Goal: Check status: Check status

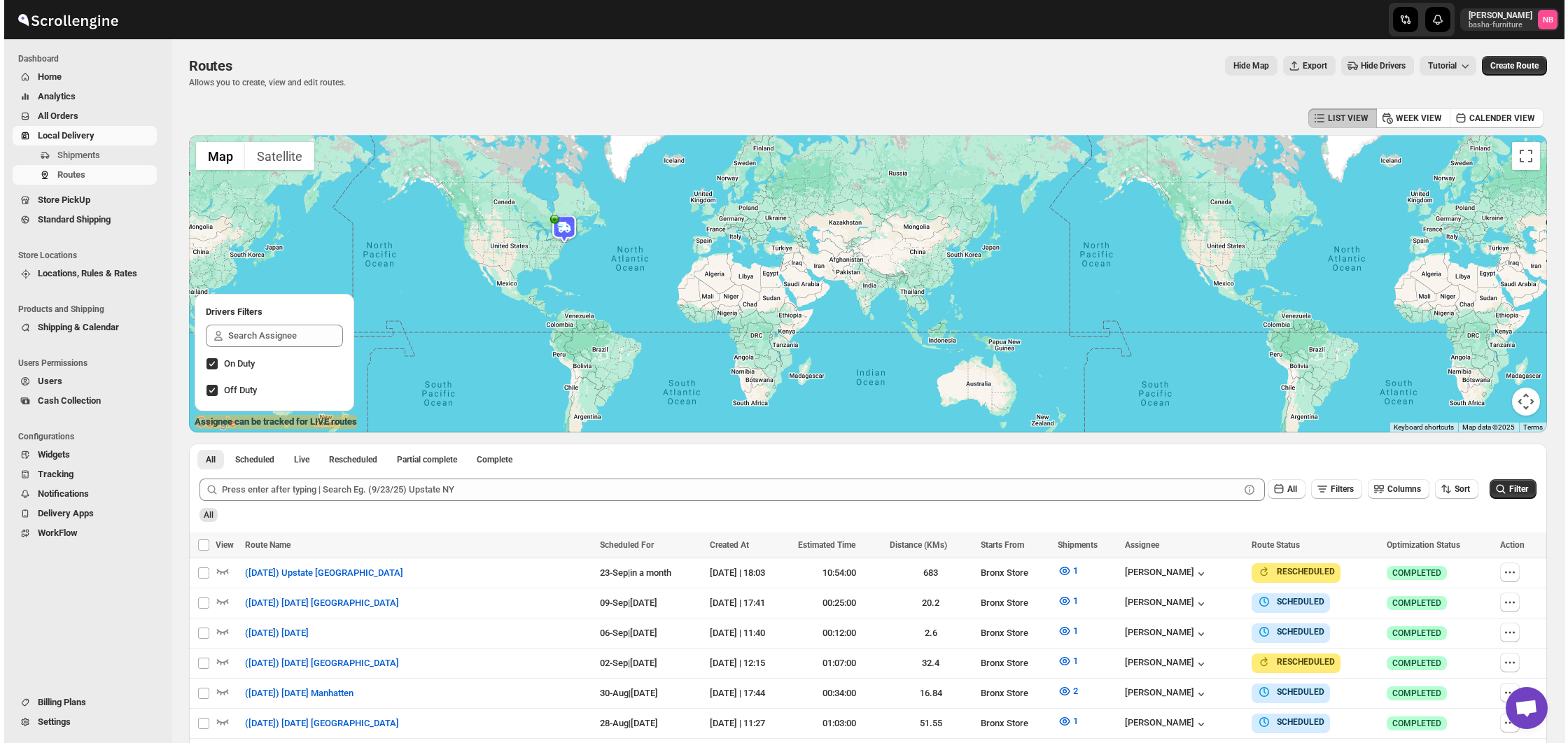
scroll to position [277, 0]
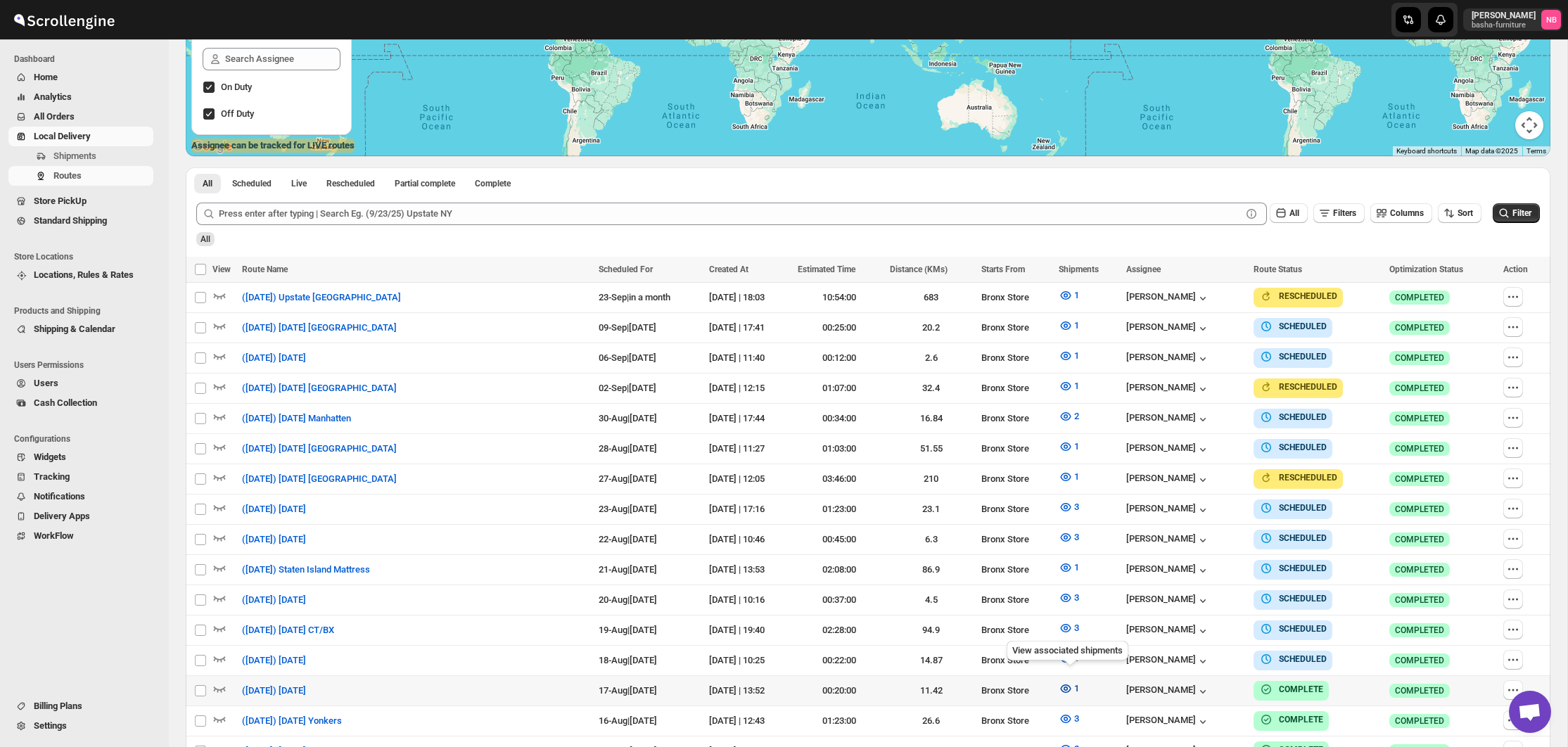
click at [1065, 687] on button "1" at bounding box center [1069, 689] width 38 height 23
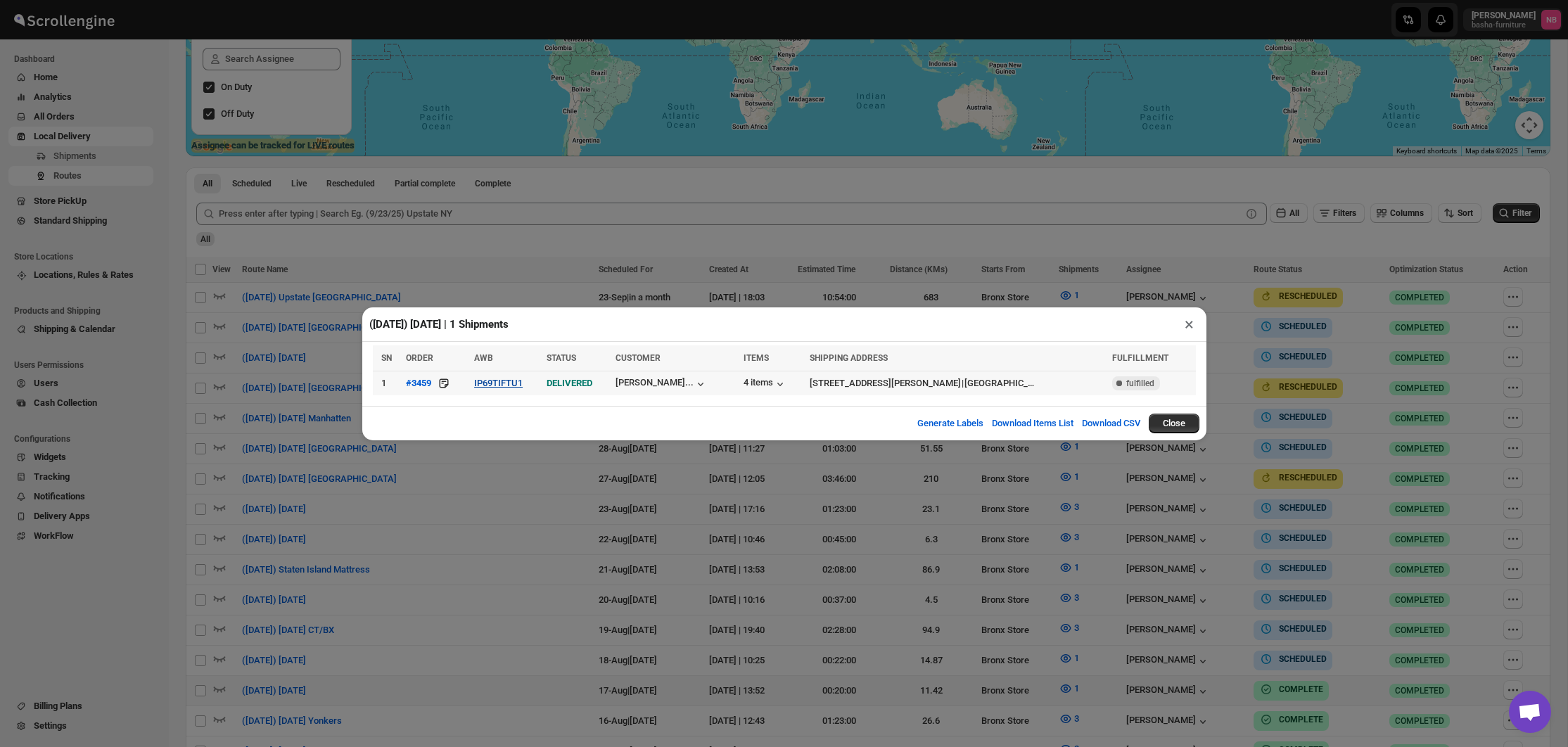
click at [495, 381] on button "IP69TIFTU1" at bounding box center [498, 382] width 49 height 10
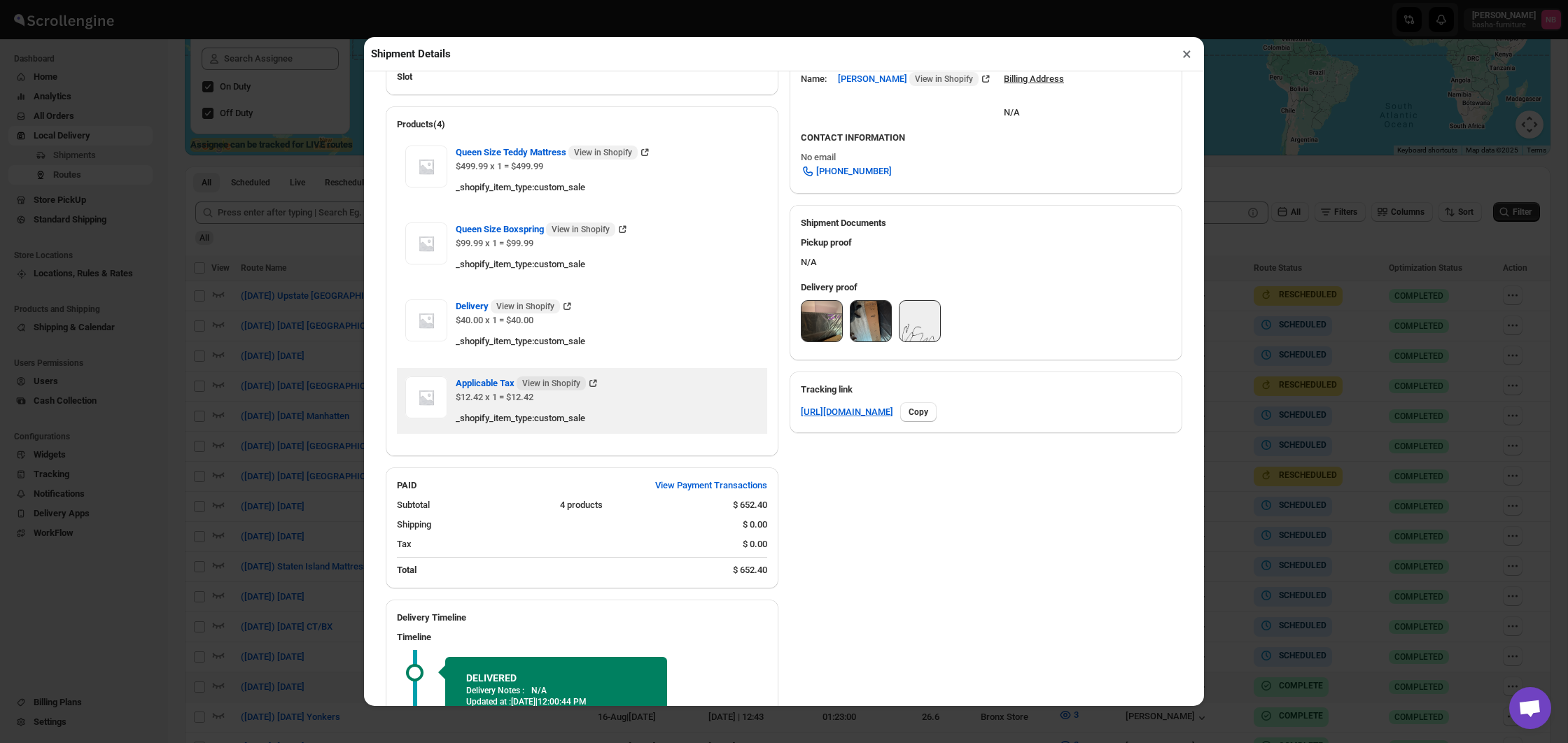
scroll to position [466, 0]
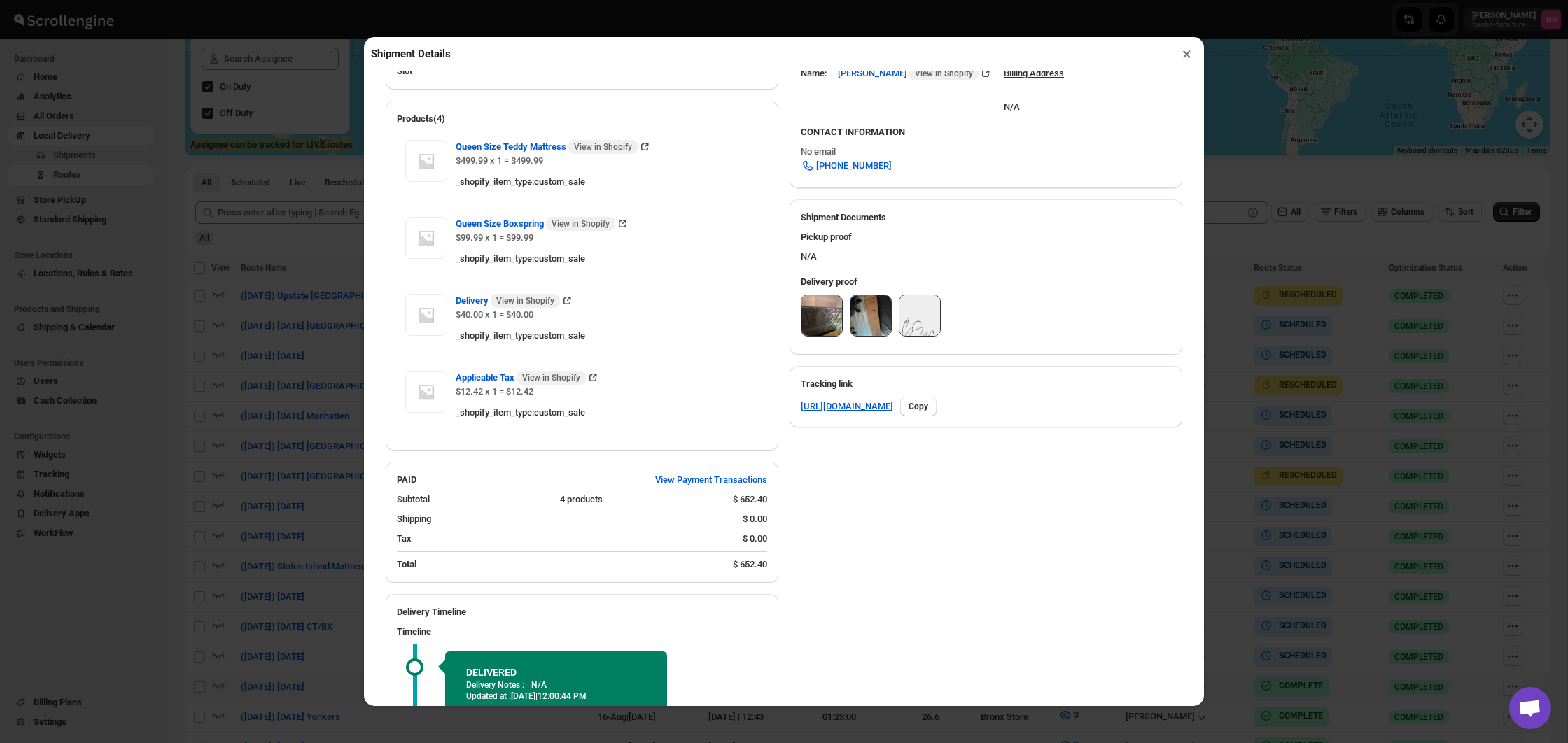
click at [819, 326] on img at bounding box center [821, 315] width 40 height 40
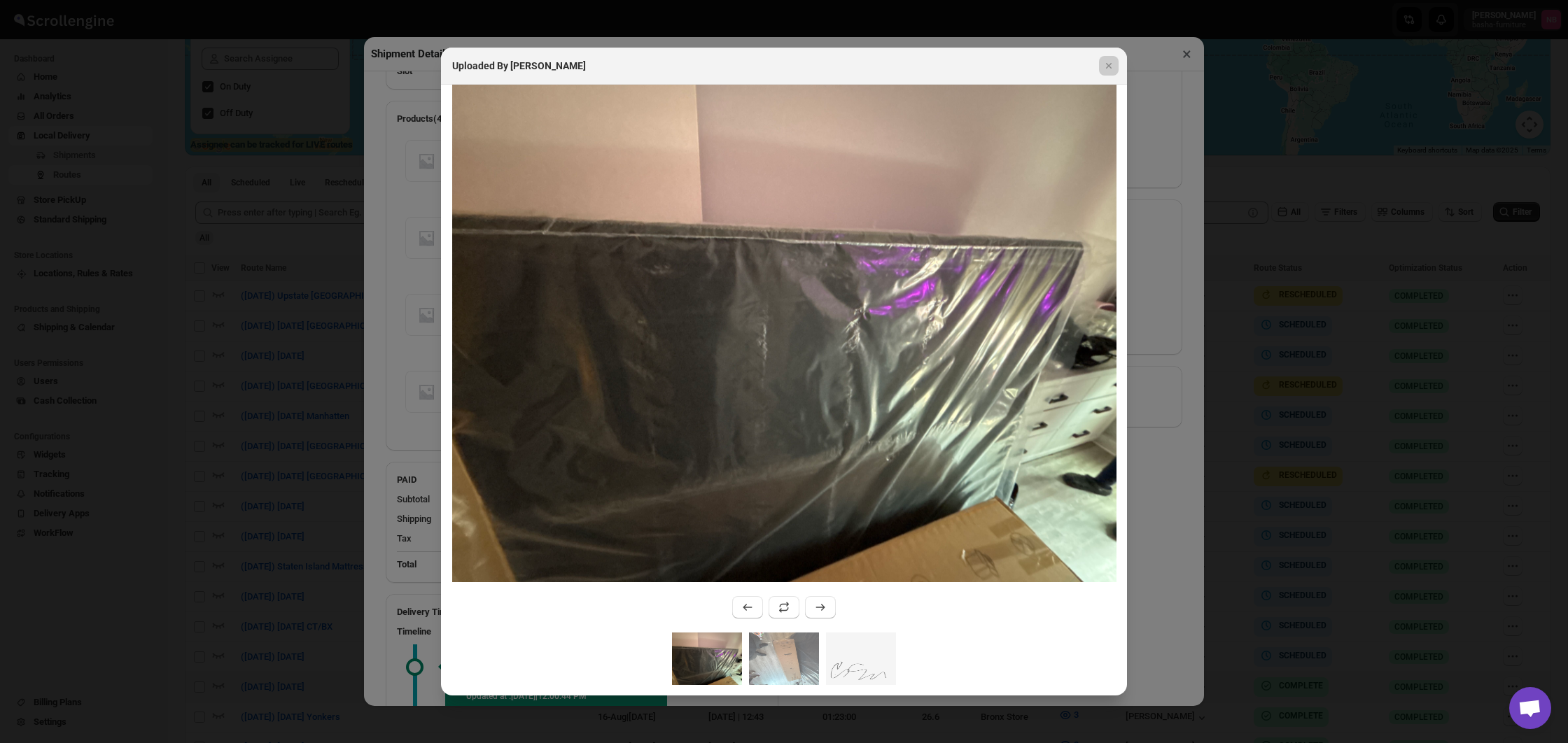
click at [386, 399] on div at bounding box center [784, 371] width 1568 height 743
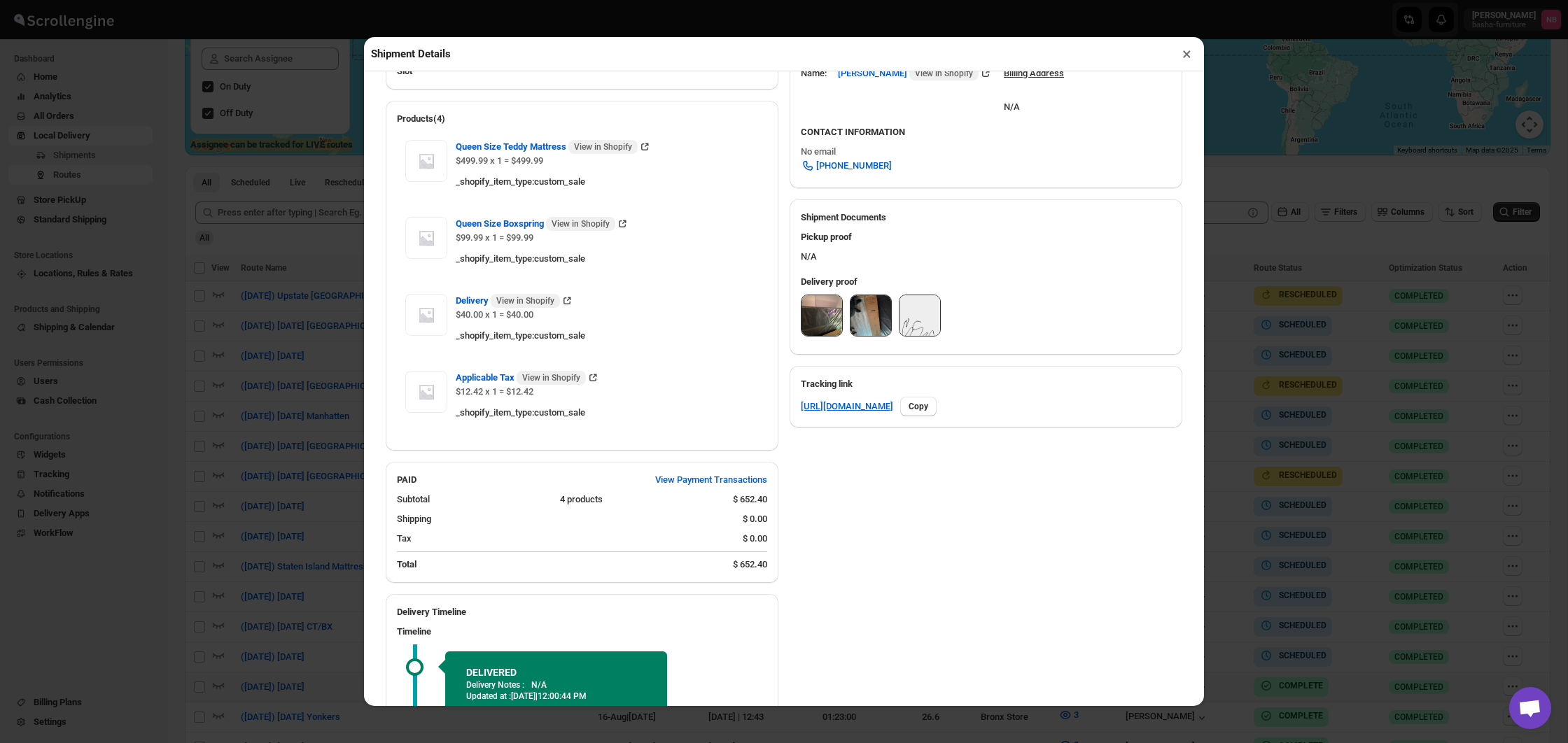
click at [386, 399] on div "Queen Size Teddy Mattress View in Shopify $499.99 x 1 = $499.99 _shopify_item_t…" at bounding box center [582, 288] width 393 height 324
click at [226, 407] on div "Shipment Details × #3459 Awb : IP69TIFTU1 DATE [DATE] | 19:52 Success DELIVERED…" at bounding box center [784, 371] width 1568 height 743
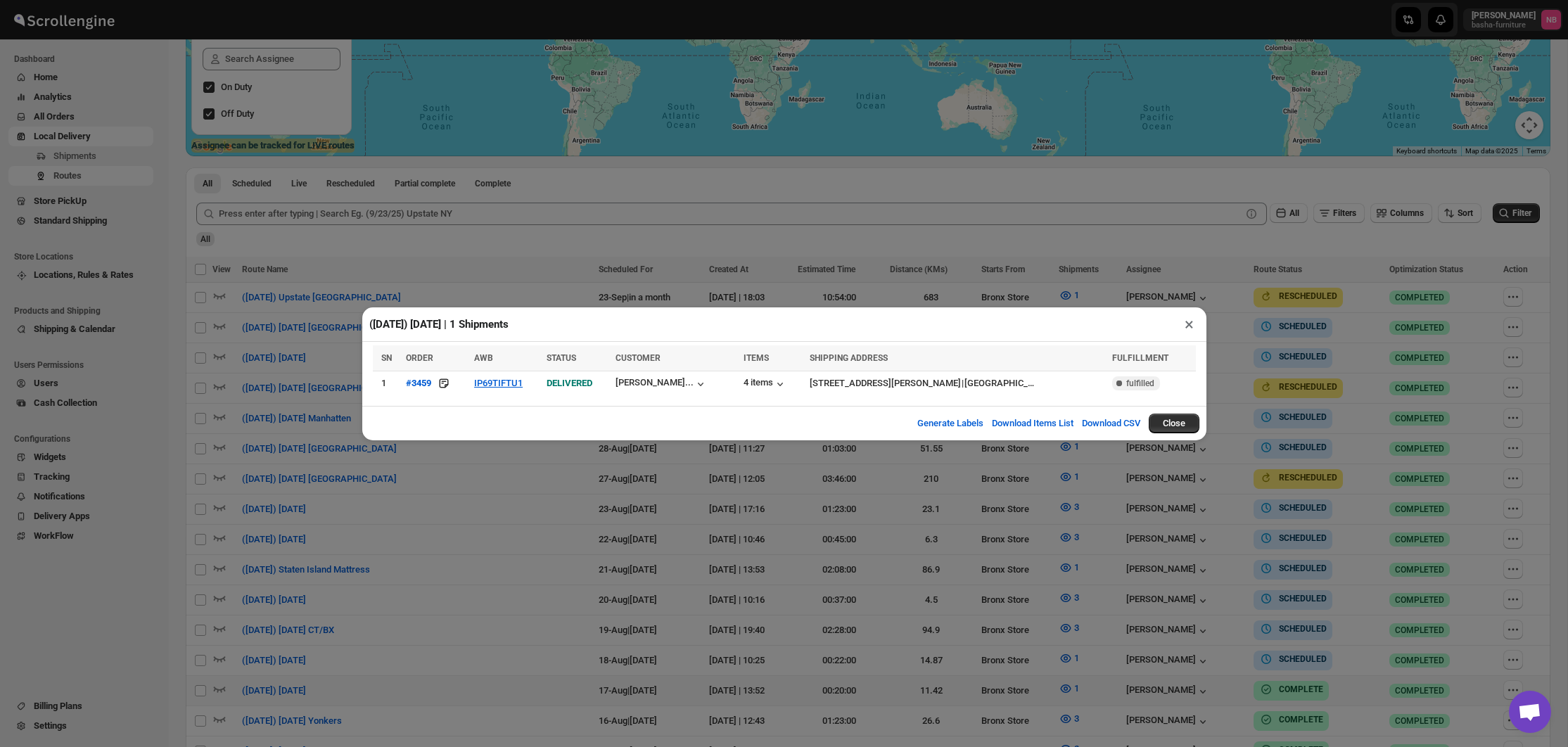
click at [700, 544] on div "([DATE]) [DATE] | 1 Shipments × SN ORDER AWB STATUS CUSTOMER ITEMS SHIPPING ADD…" at bounding box center [784, 373] width 1568 height 747
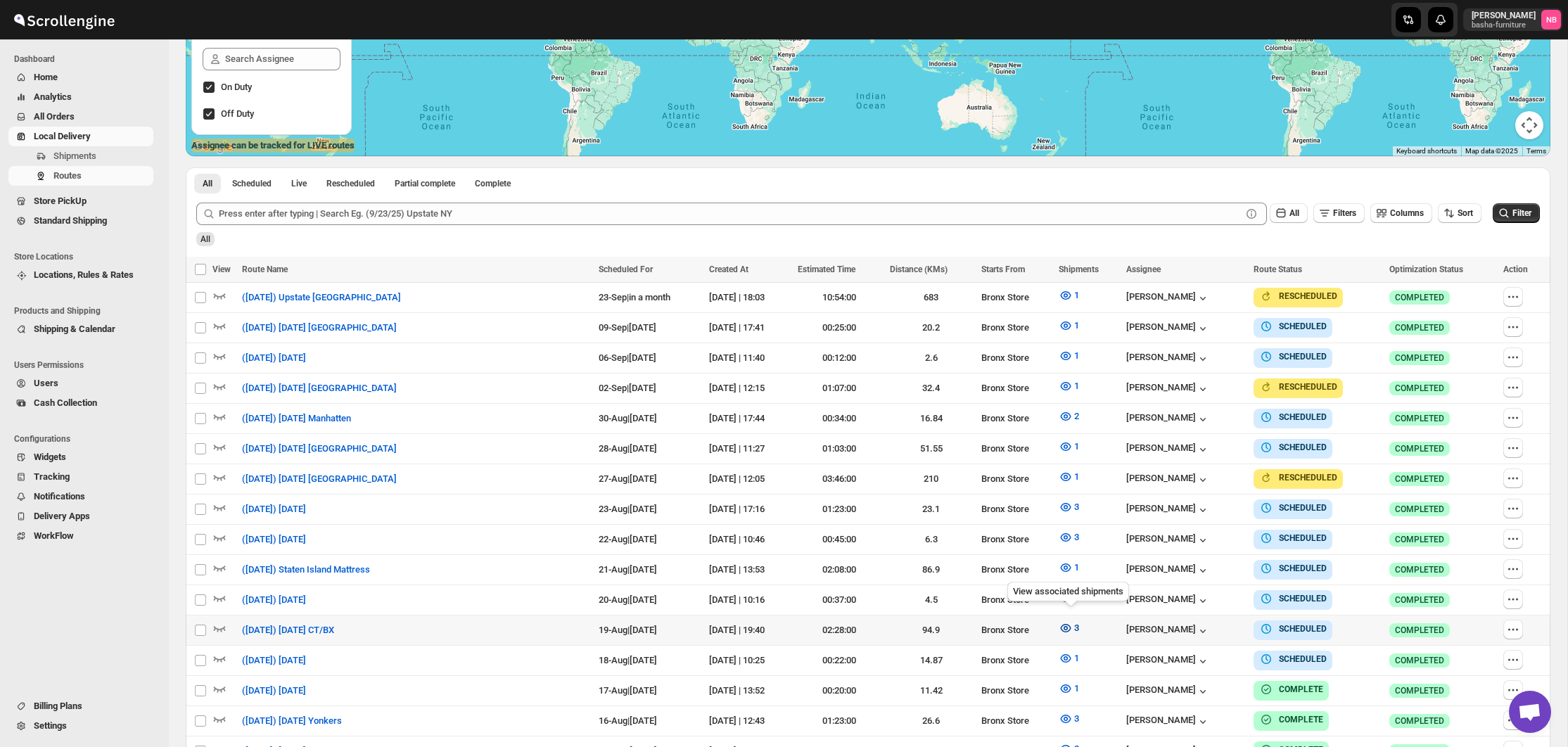
click at [1064, 624] on icon "button" at bounding box center [1066, 628] width 10 height 8
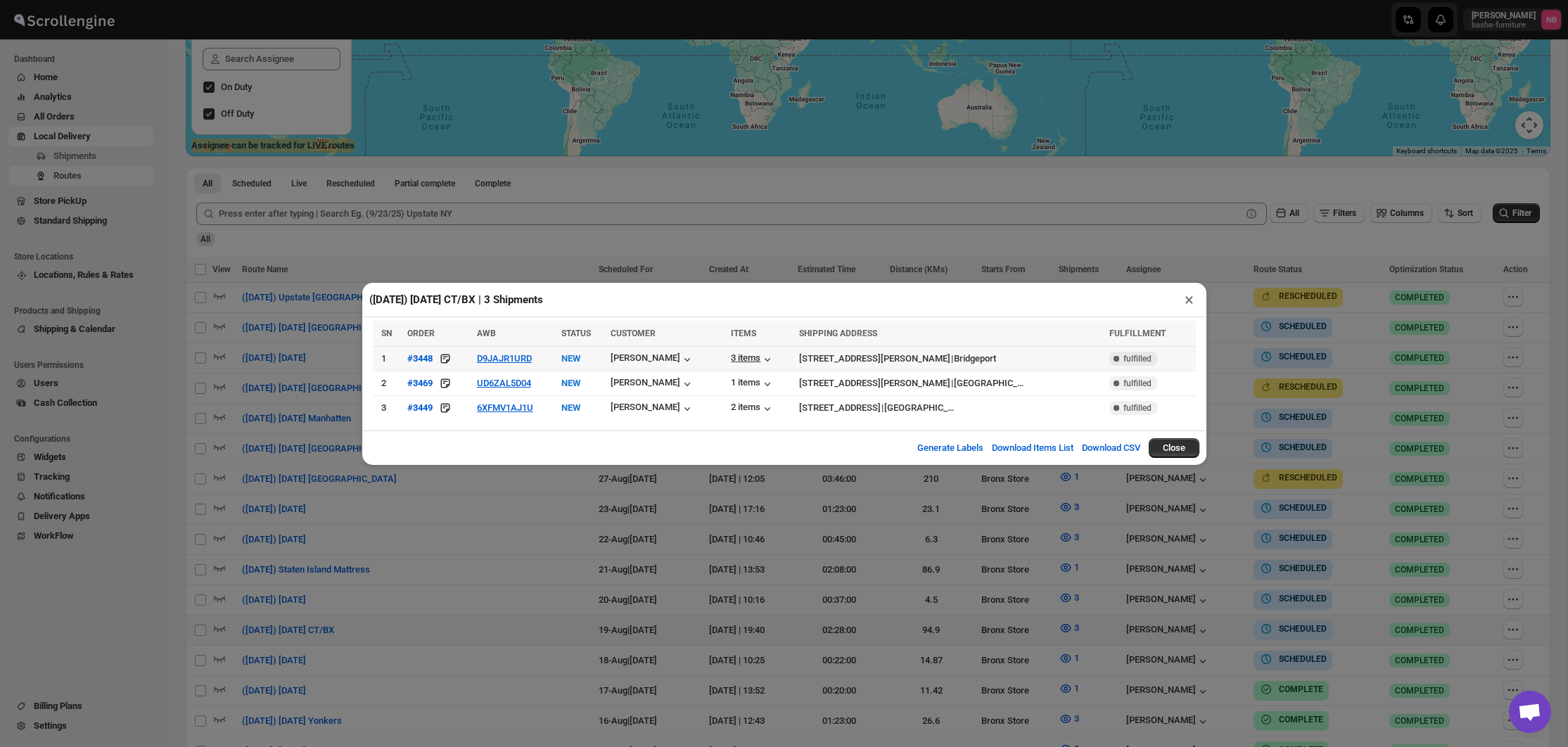
click at [762, 350] on div "3 items" at bounding box center [761, 358] width 60 height 15
click at [754, 355] on div "3 items" at bounding box center [753, 359] width 43 height 14
click at [522, 361] on button "D9JAJR1URD" at bounding box center [504, 358] width 55 height 10
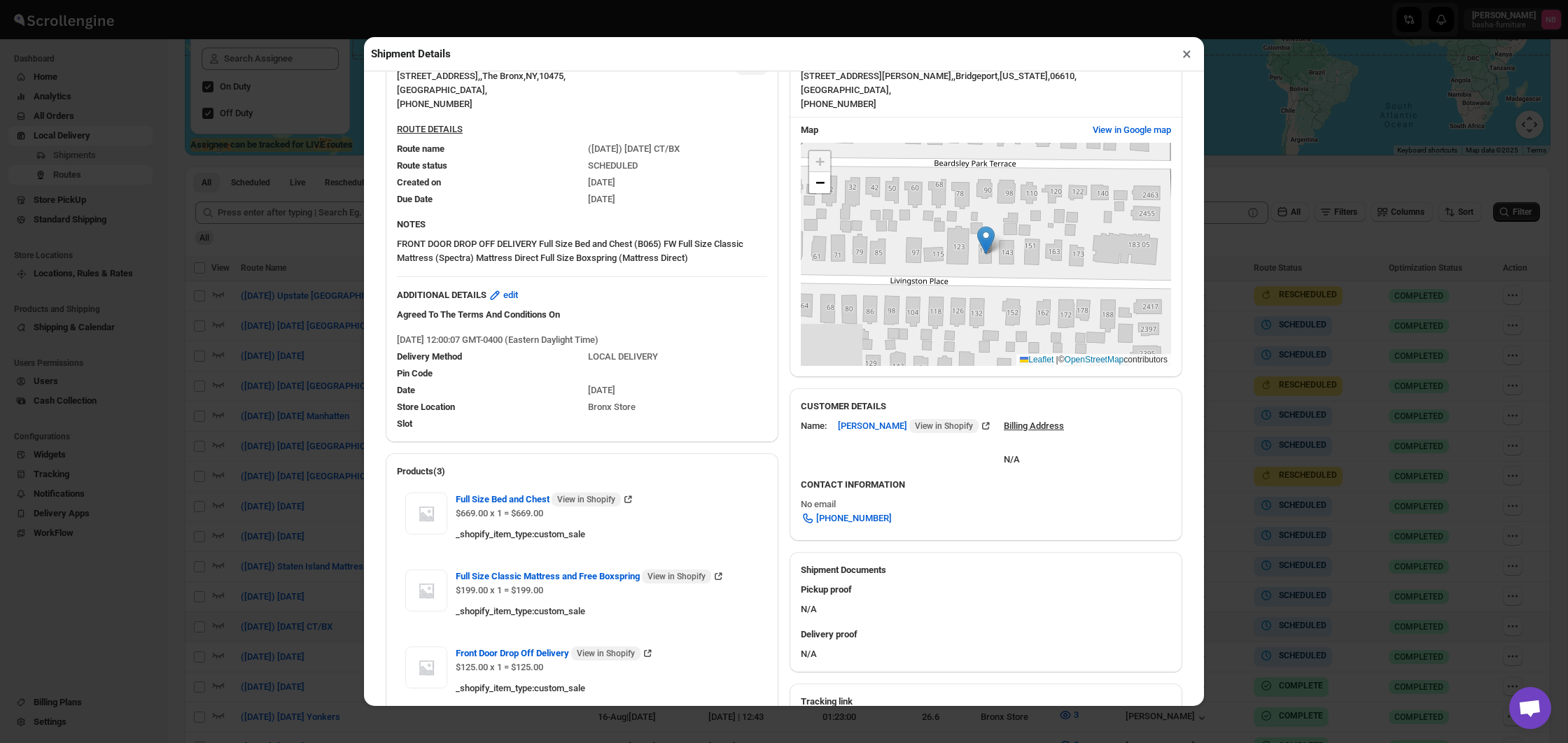
scroll to position [115, 0]
click at [1243, 386] on div "Shipment Details × #3448 Awb : D9JAJR1URD DATE [DATE] | 12:11 Info NEW Info Rou…" at bounding box center [784, 371] width 1568 height 743
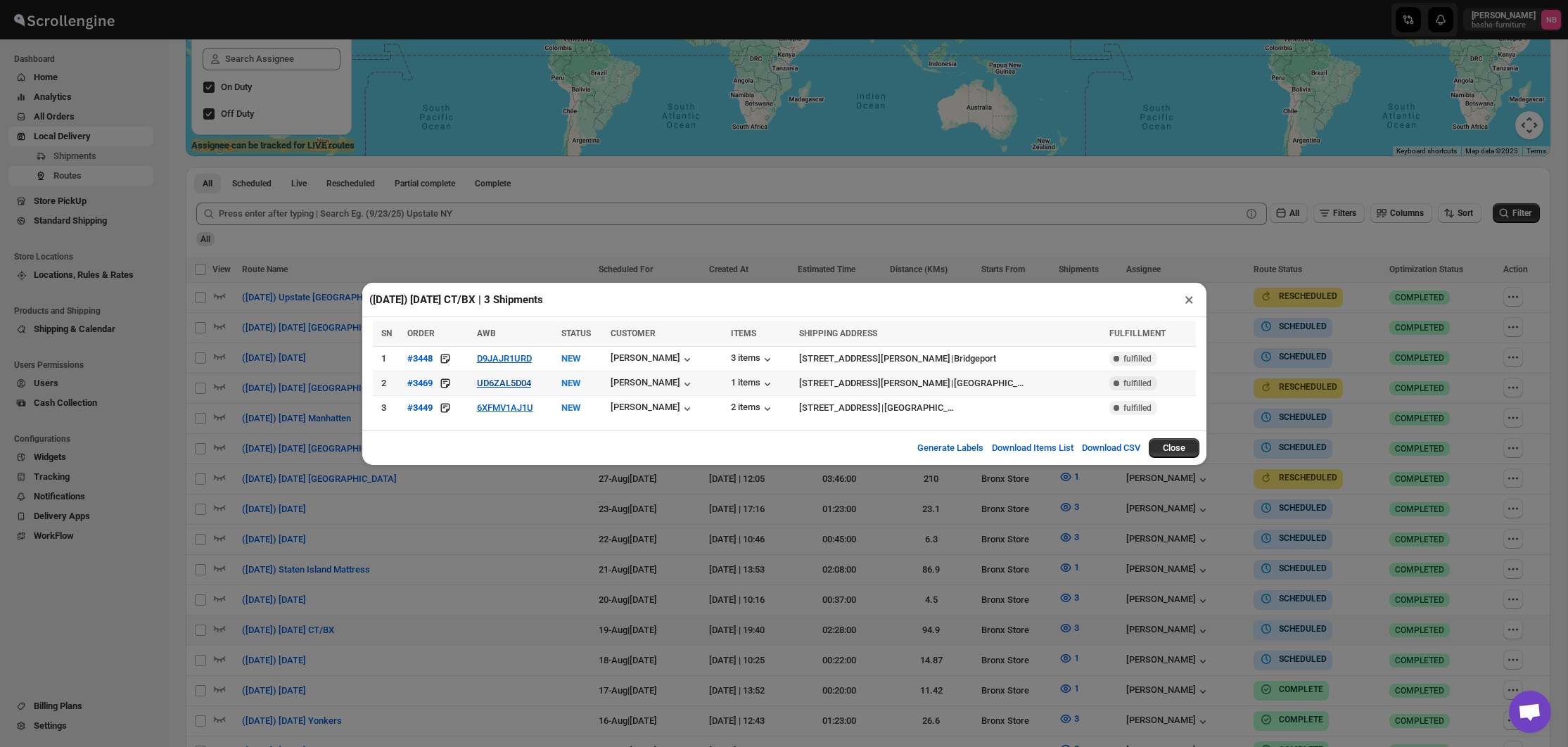
click at [498, 387] on button "UD6ZAL5D04" at bounding box center [504, 382] width 55 height 10
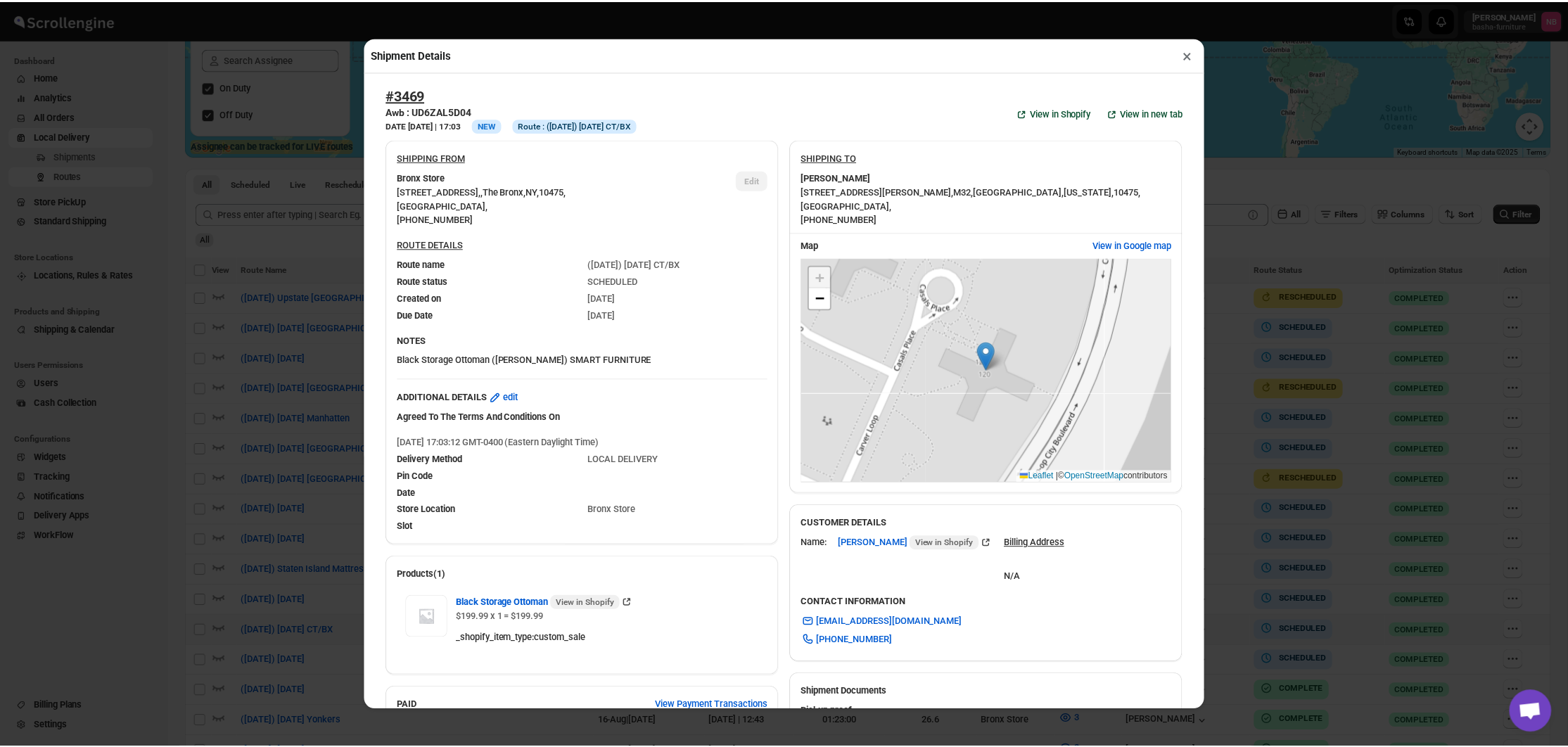
scroll to position [0, 0]
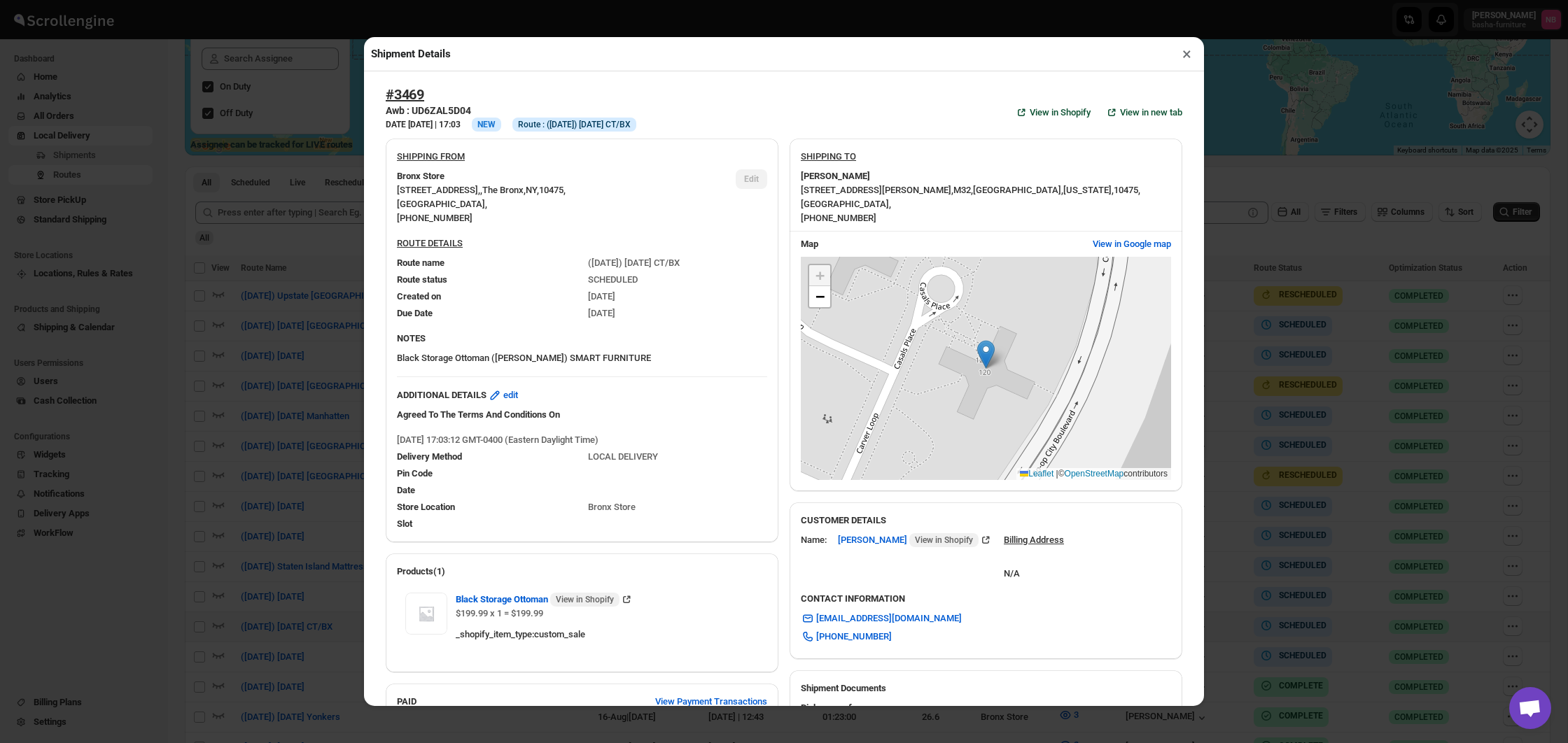
click at [1285, 315] on div "Shipment Details × #3469 Awb : UD6ZAL5D04 DATE [DATE] | 17:03 Info NEW Info Rou…" at bounding box center [784, 371] width 1568 height 743
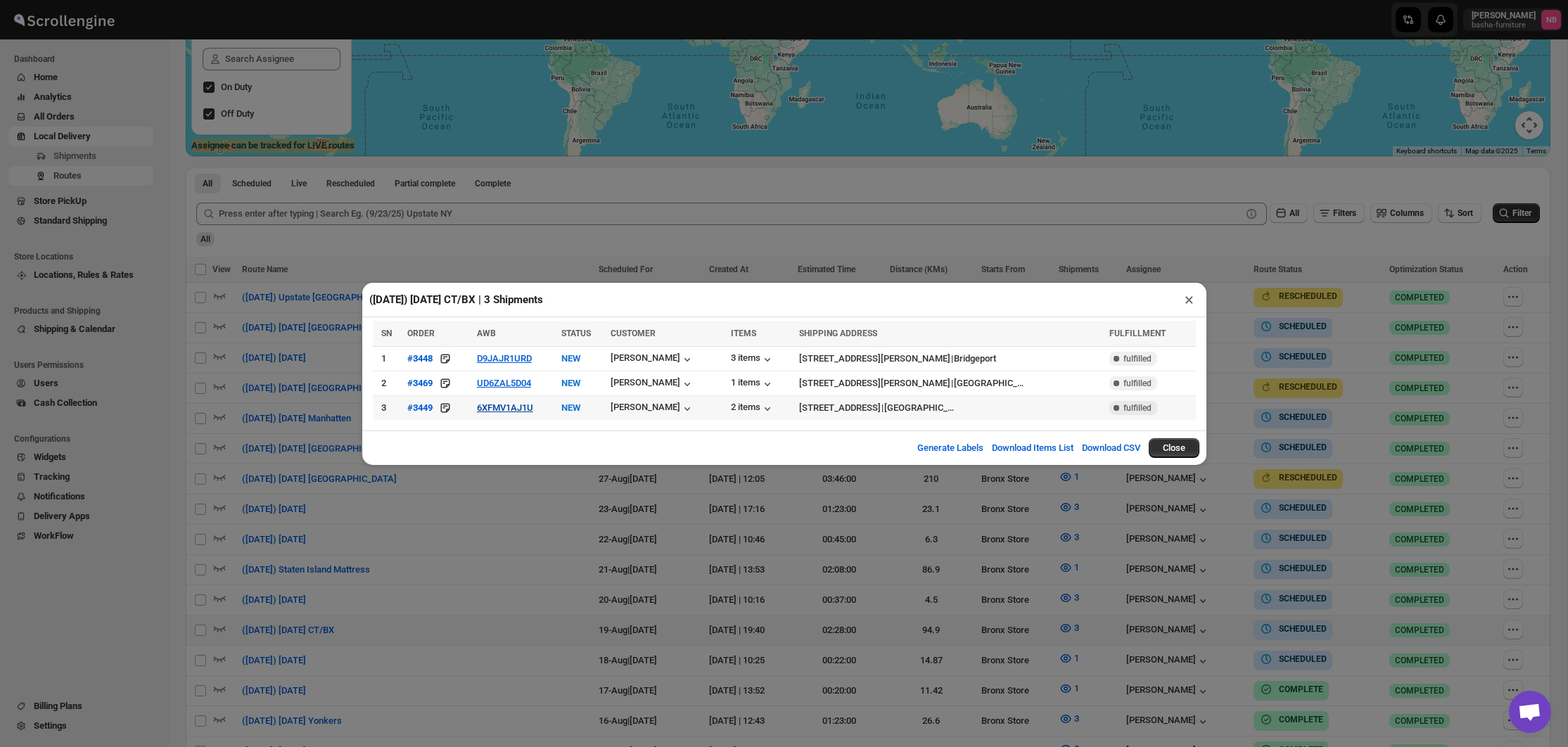
click at [525, 409] on button "6XFMV1AJ1U" at bounding box center [505, 407] width 56 height 10
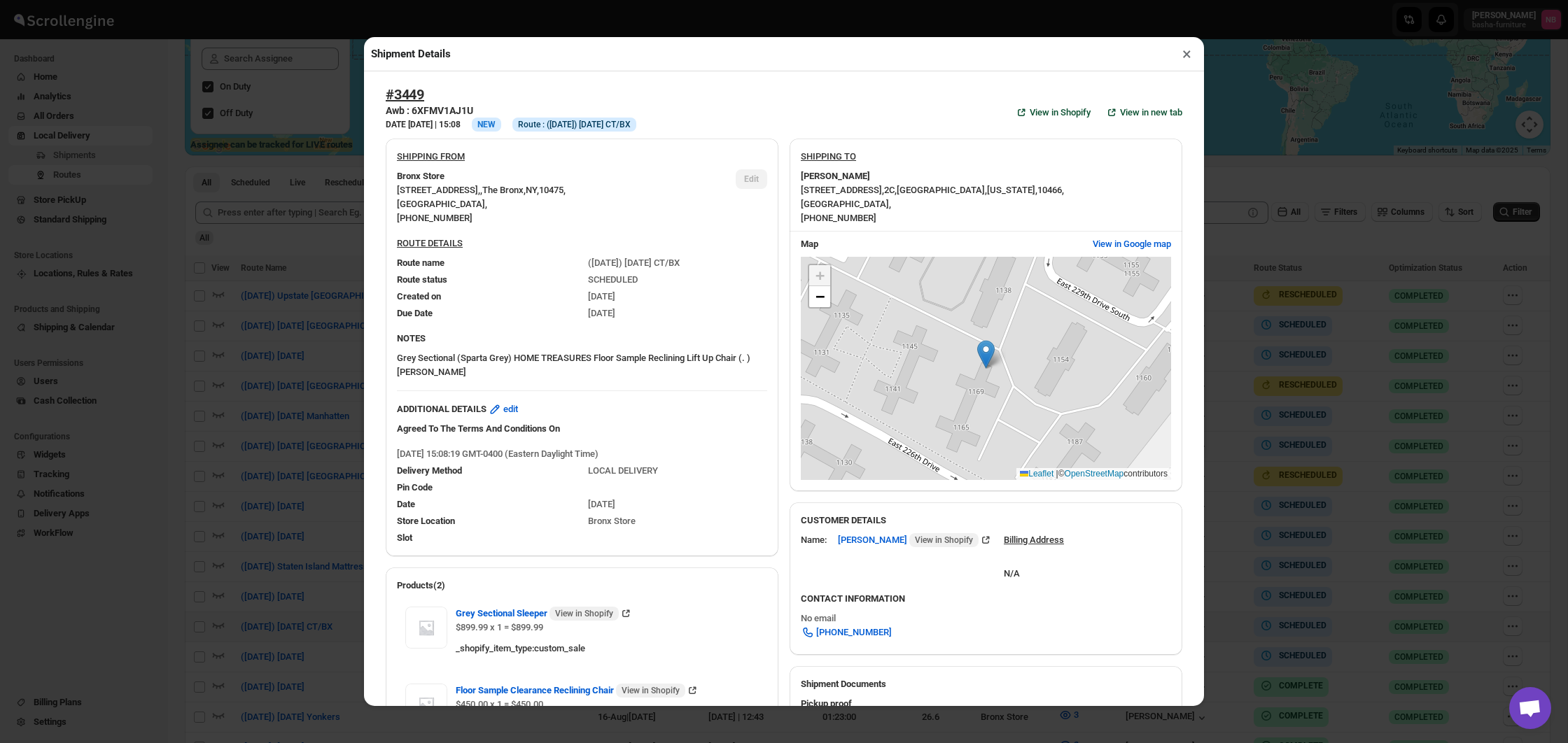
click at [1307, 324] on div "Shipment Details × #3449 Awb : 6XFMV1AJ1U DATE [DATE] | 15:08 Info NEW Info Rou…" at bounding box center [784, 371] width 1568 height 743
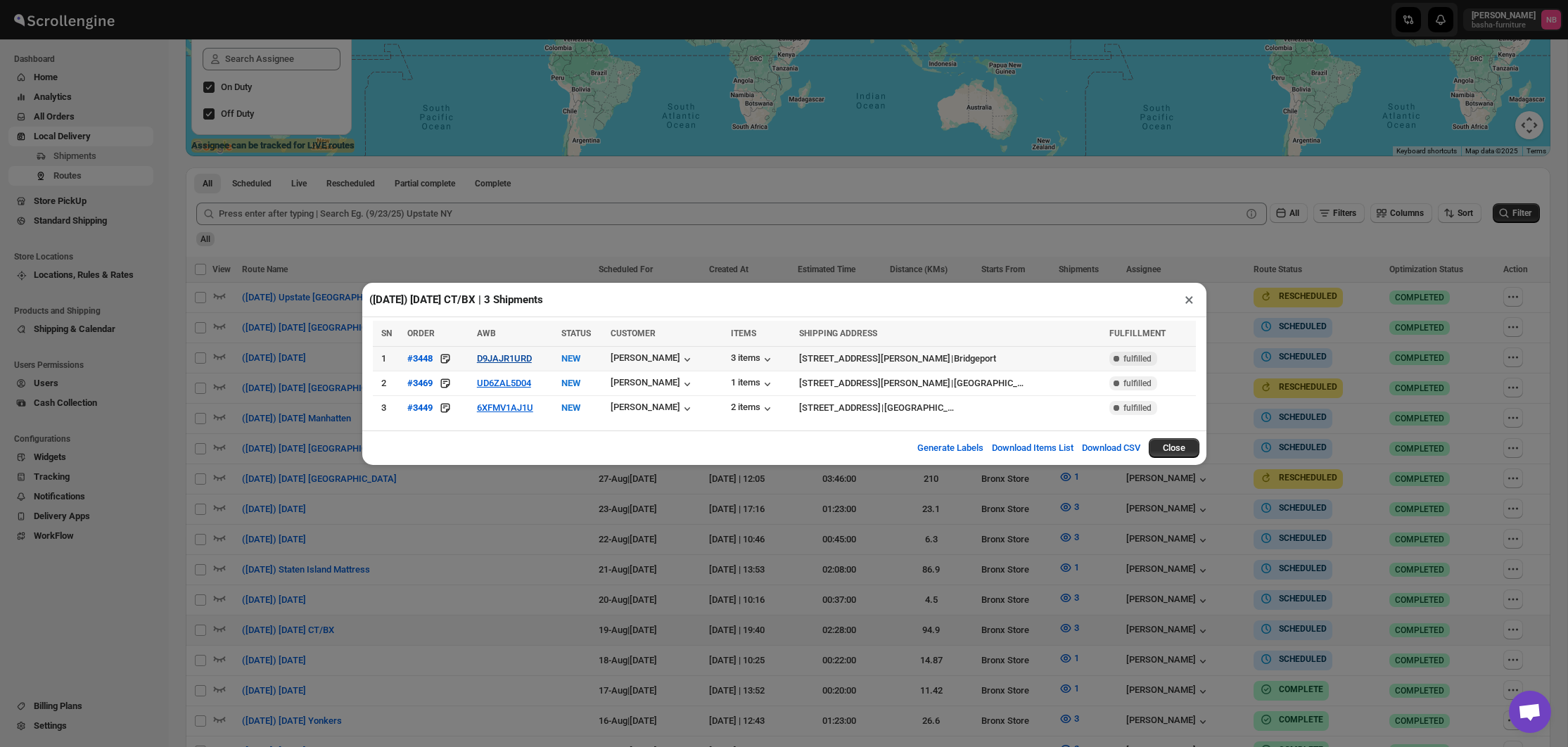
click at [528, 359] on button "D9JAJR1URD" at bounding box center [504, 358] width 55 height 10
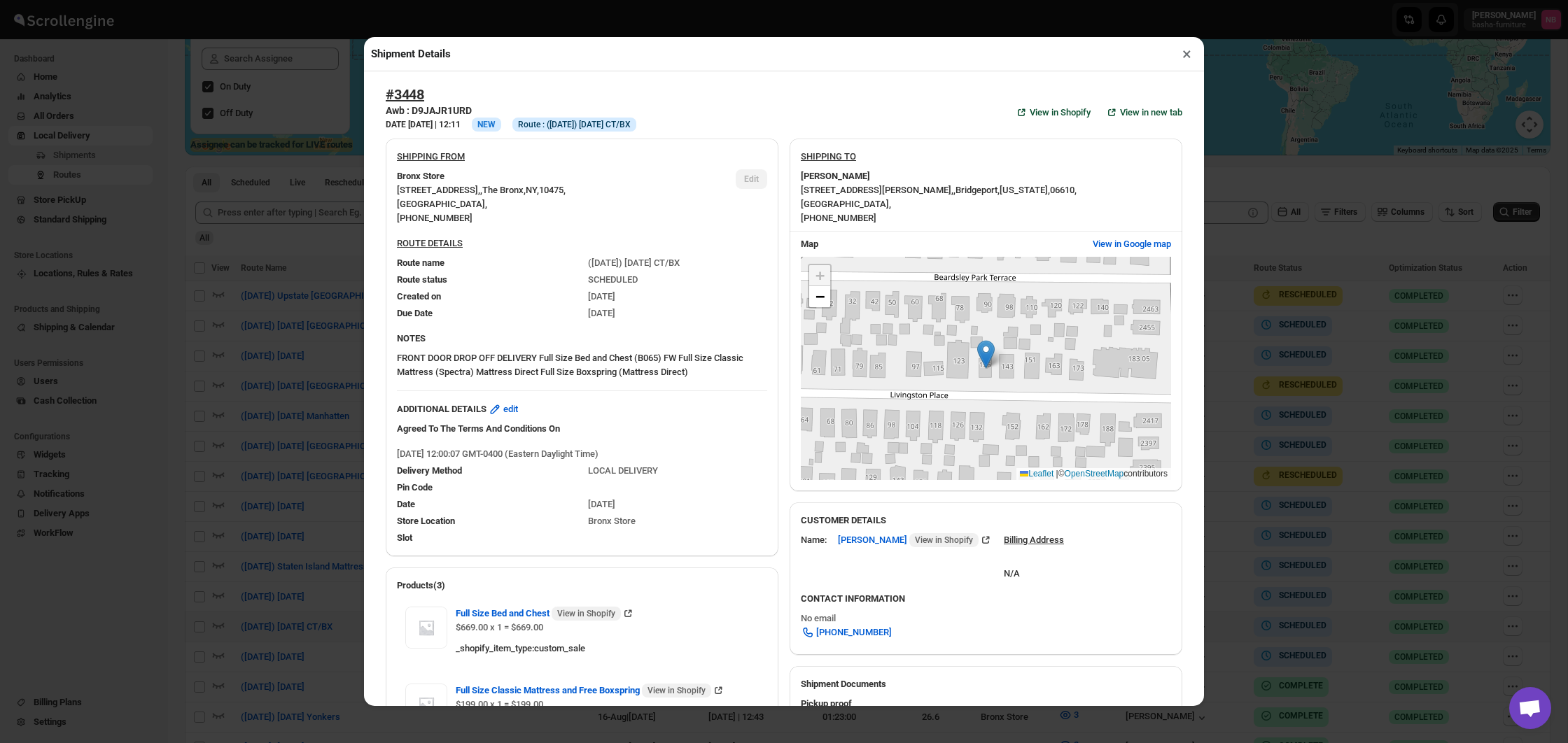
click at [251, 265] on div "Shipment Details × #3448 Awb : D9JAJR1URD DATE [DATE] | 12:11 Info NEW Info Rou…" at bounding box center [784, 371] width 1568 height 743
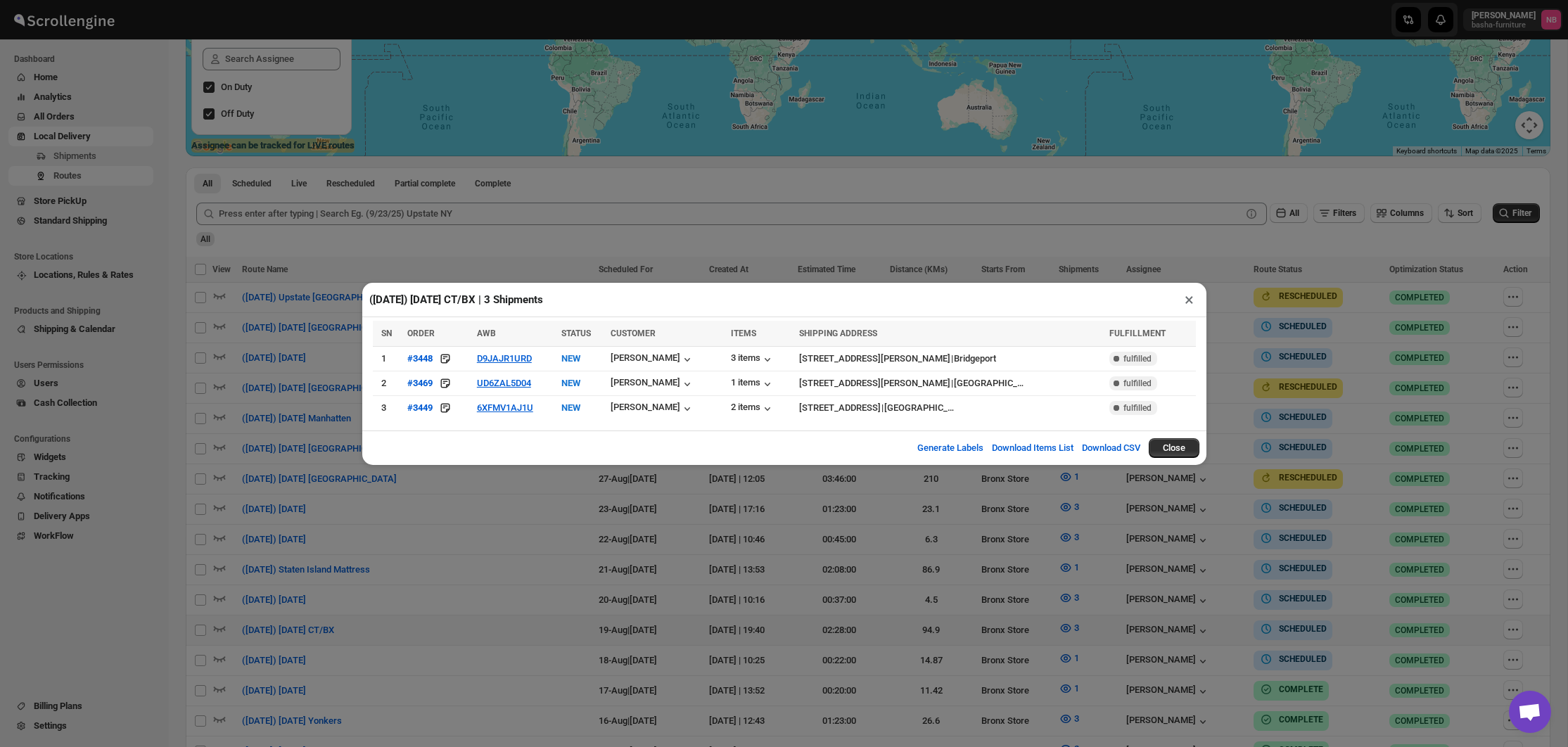
click at [319, 493] on div "([DATE]) [DATE] CT/BX | 3 Shipments × SN ORDER AWB STATUS CUSTOMER ITEMS SHIPPI…" at bounding box center [784, 373] width 1568 height 747
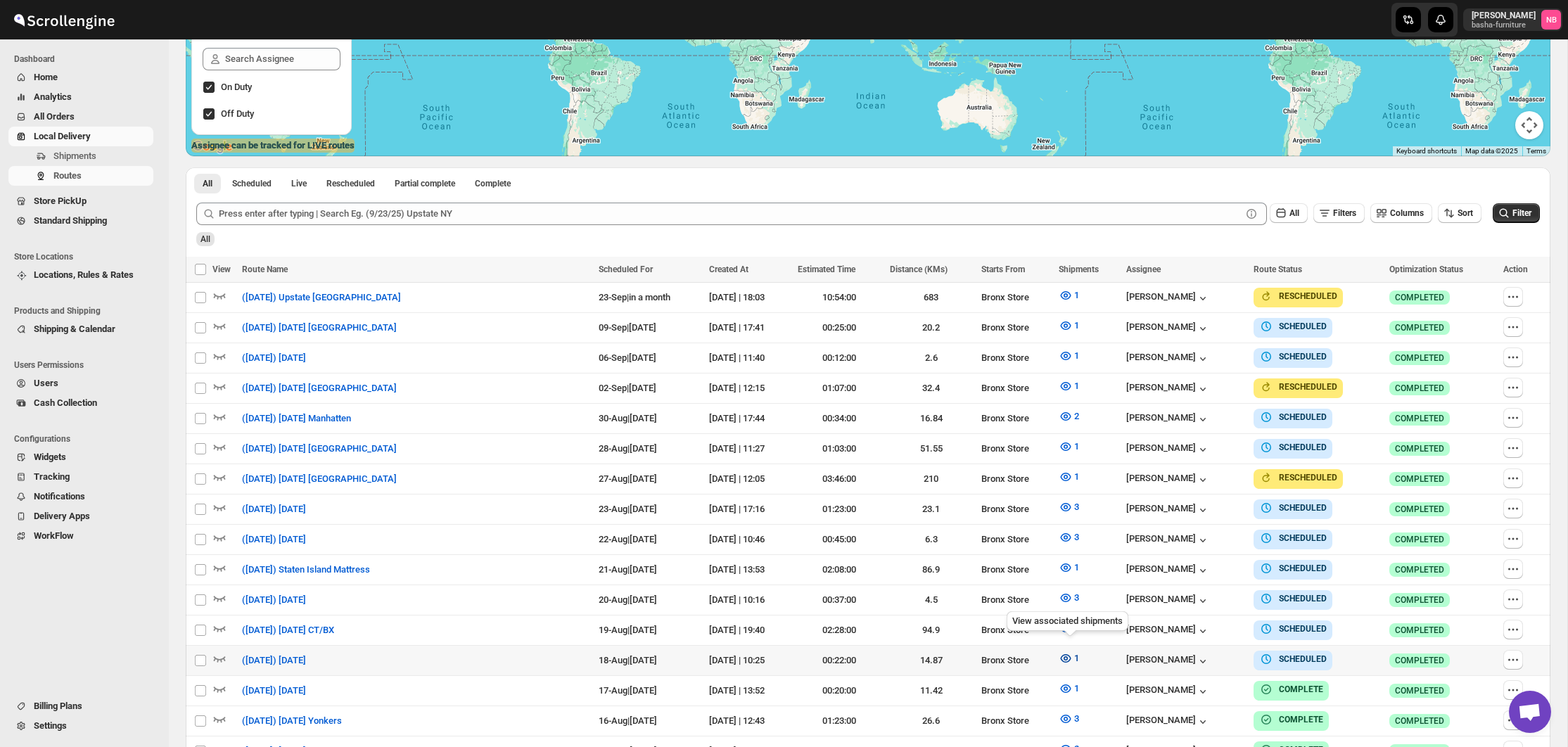
click at [1073, 651] on icon "button" at bounding box center [1065, 658] width 14 height 14
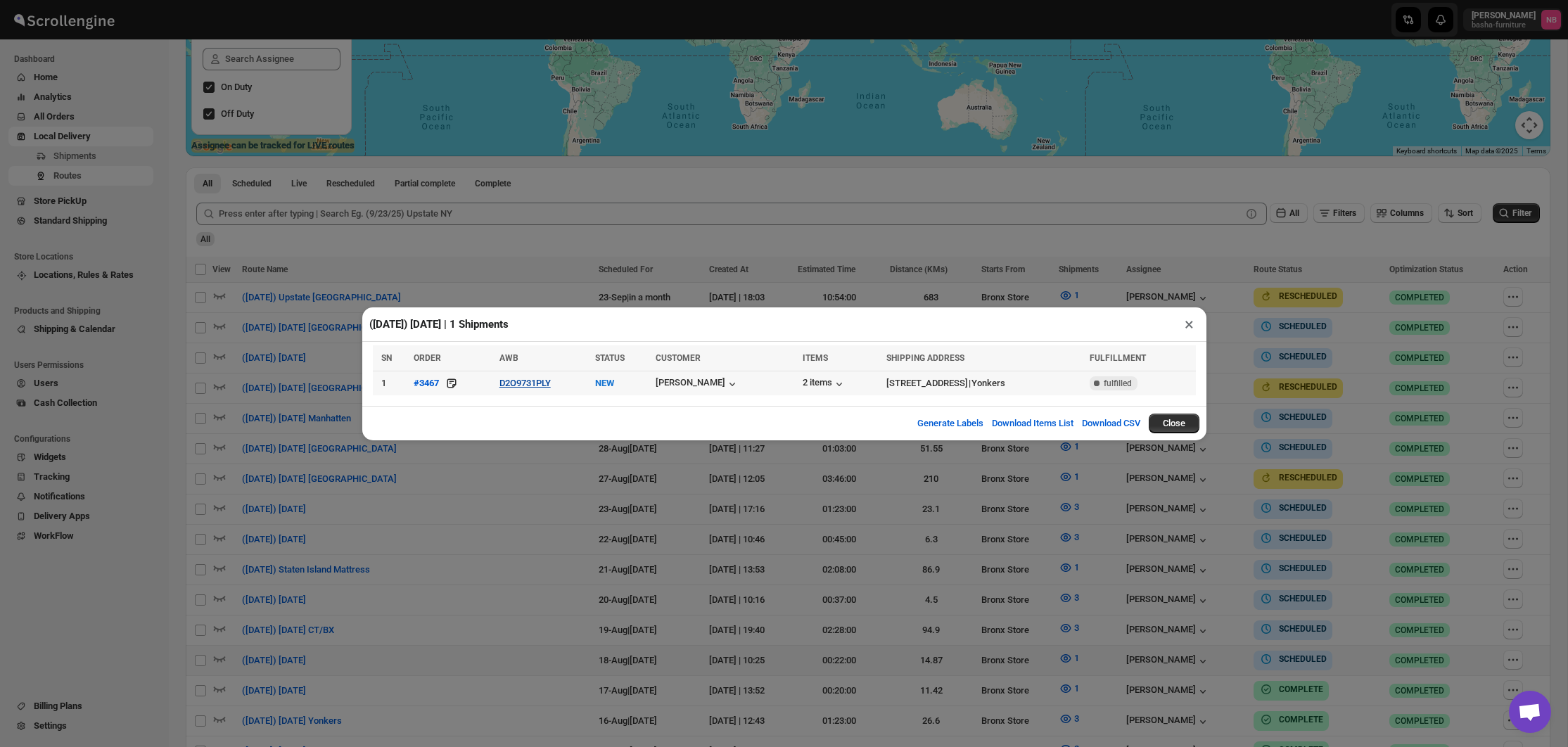
click at [527, 381] on button "D2O9731PLY" at bounding box center [525, 382] width 52 height 10
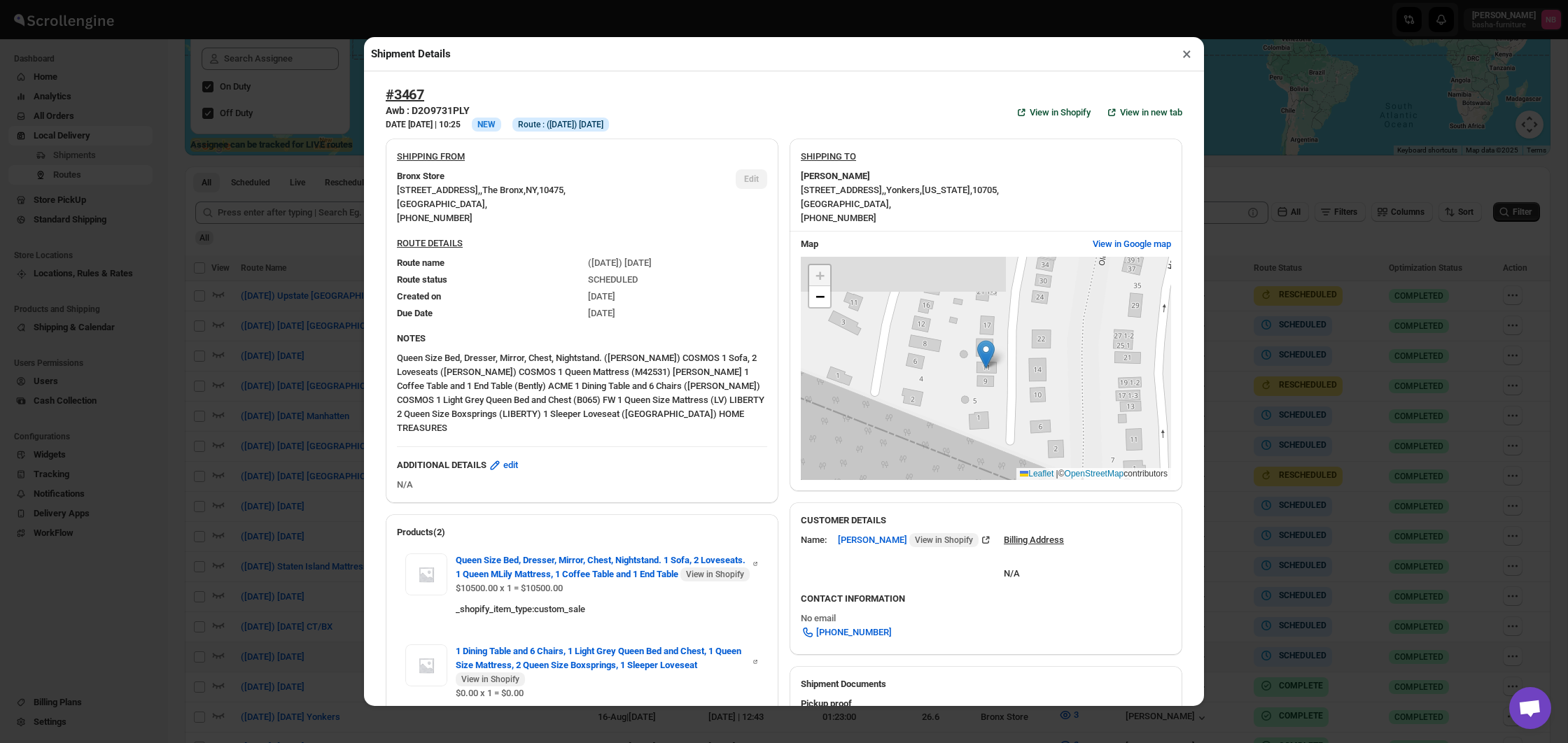
click at [313, 360] on div "Shipment Details × #3467 Awb : D2O9731PLY DATE [DATE] | 10:25 Info NEW Info Rou…" at bounding box center [784, 371] width 1568 height 743
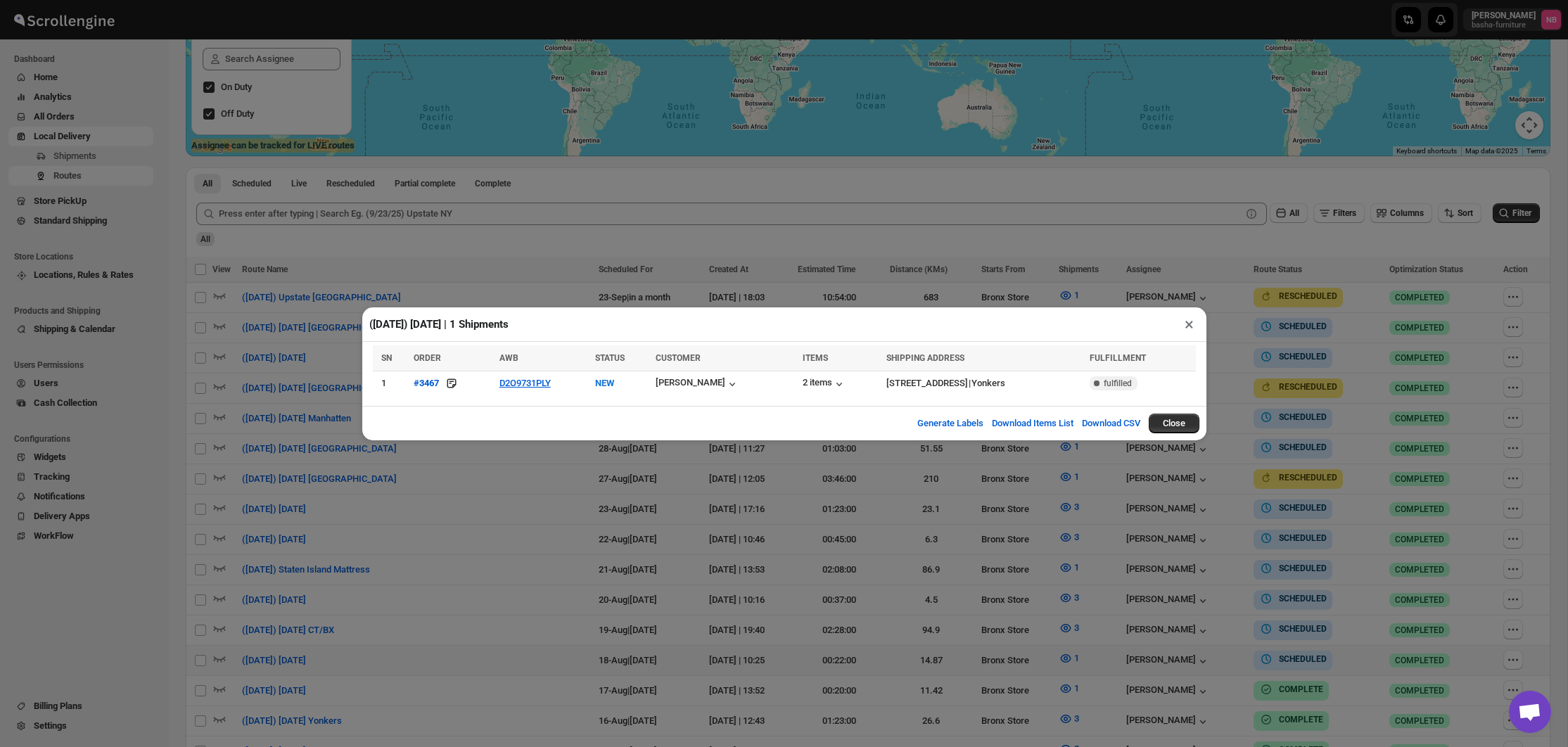
click at [1155, 656] on div "([DATE]) [DATE] | 1 Shipments × SN ORDER AWB STATUS CUSTOMER ITEMS SHIPPING ADD…" at bounding box center [784, 373] width 1568 height 747
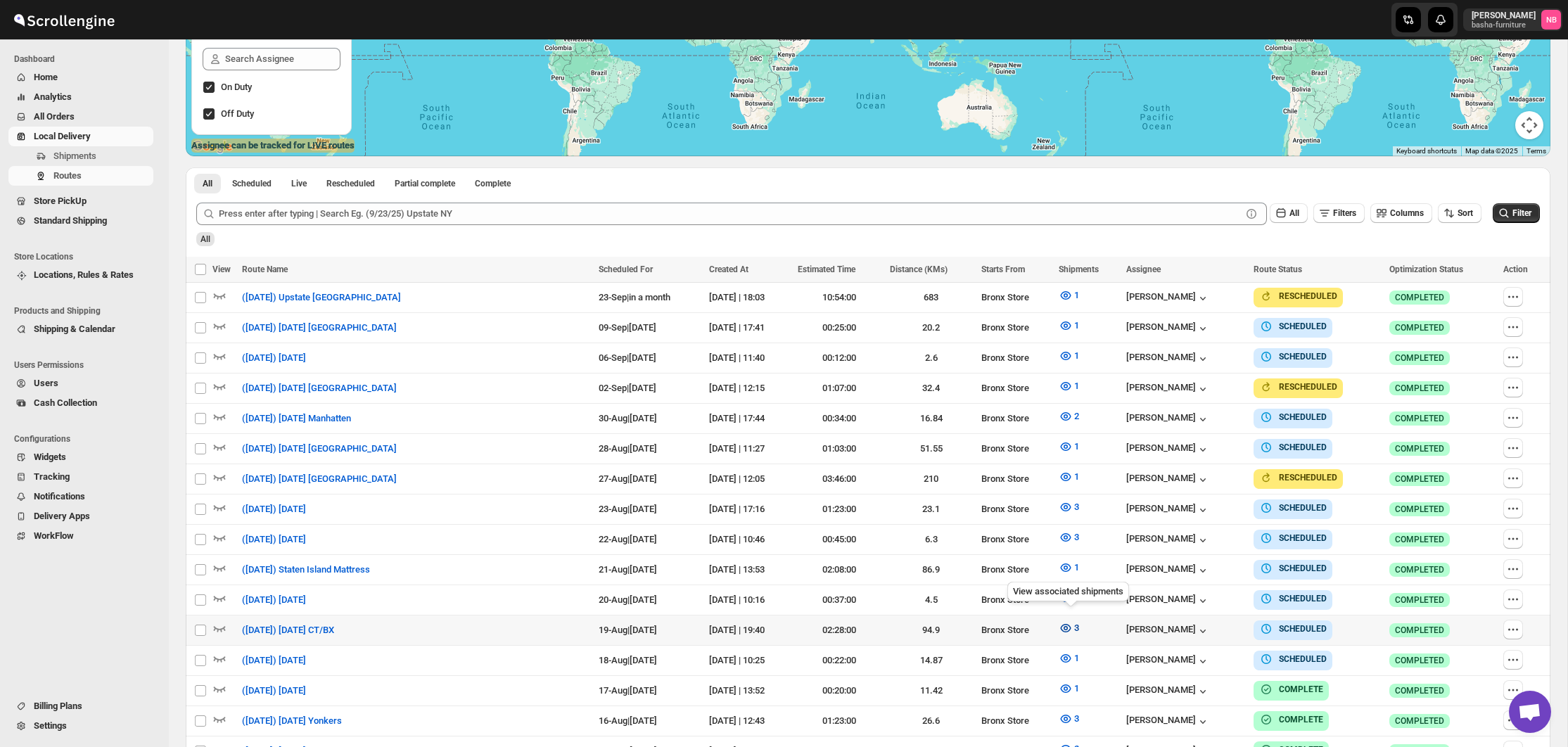
click at [1061, 624] on icon "button" at bounding box center [1065, 628] width 14 height 14
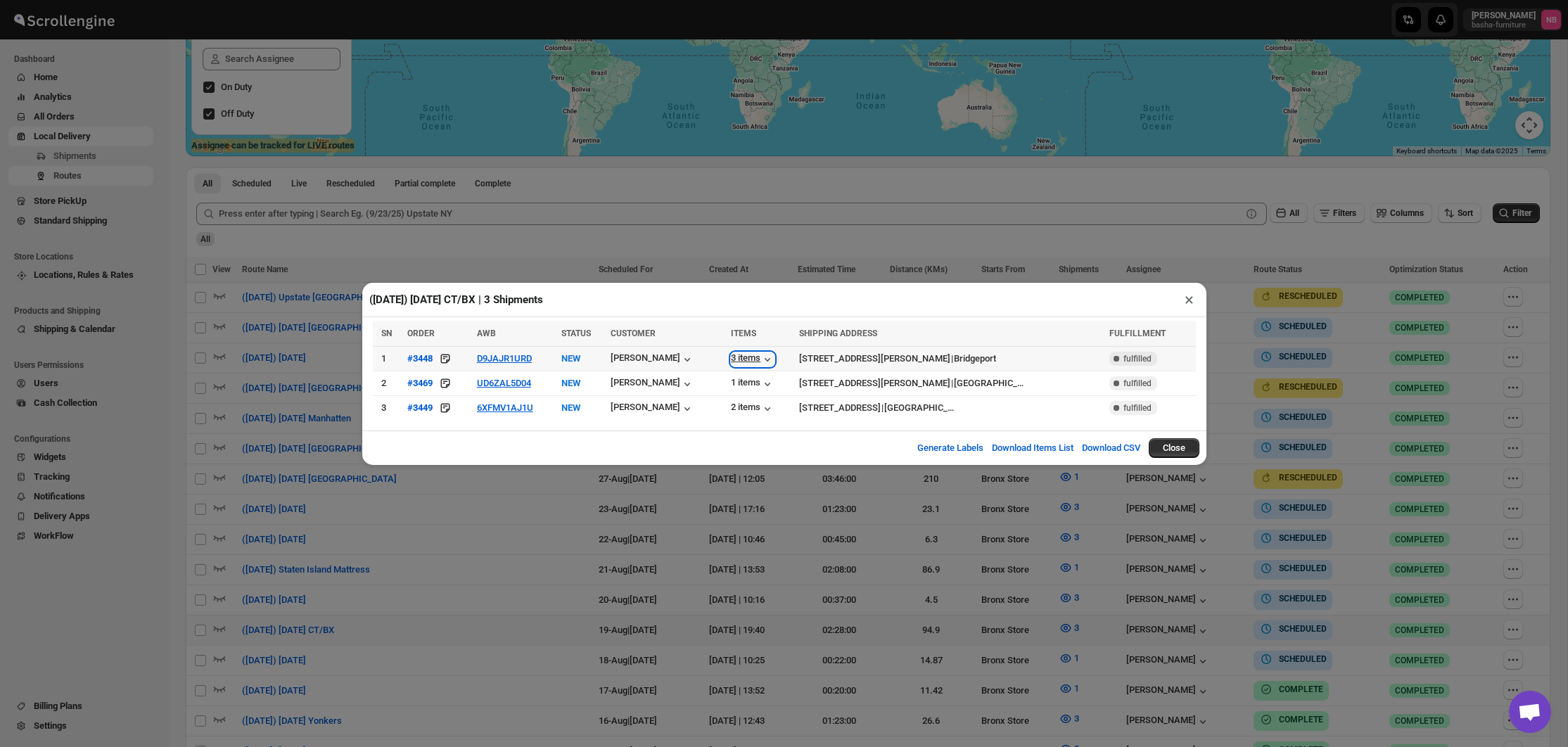
click at [754, 362] on div "3 items" at bounding box center [753, 359] width 43 height 14
click at [758, 387] on div "1 items" at bounding box center [753, 383] width 43 height 14
click at [760, 404] on div "2 items" at bounding box center [753, 408] width 43 height 14
click at [745, 267] on div "([DATE]) [DATE] CT/BX | 3 Shipments × SN ORDER AWB STATUS CUSTOMER ITEMS SHIPPI…" at bounding box center [784, 373] width 1568 height 747
